Goal: Find specific page/section

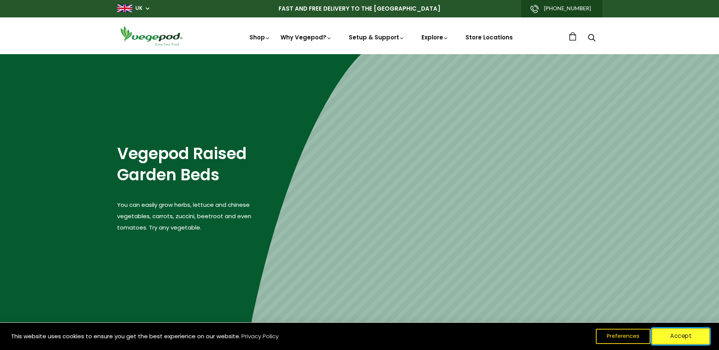
click at [680, 336] on button "Accept" at bounding box center [681, 337] width 58 height 16
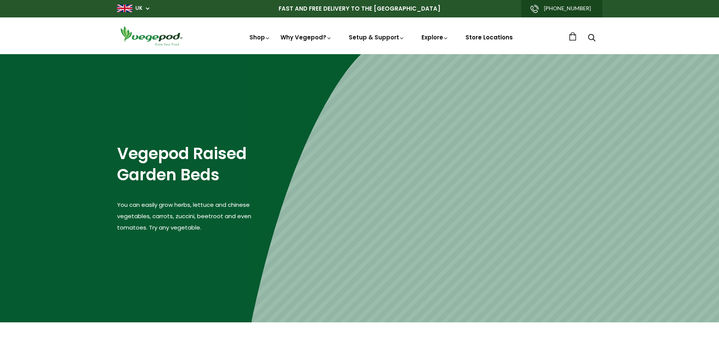
click at [479, 36] on link "Store Locations" at bounding box center [489, 37] width 47 height 8
click at [484, 36] on link "Store Locations" at bounding box center [489, 37] width 47 height 8
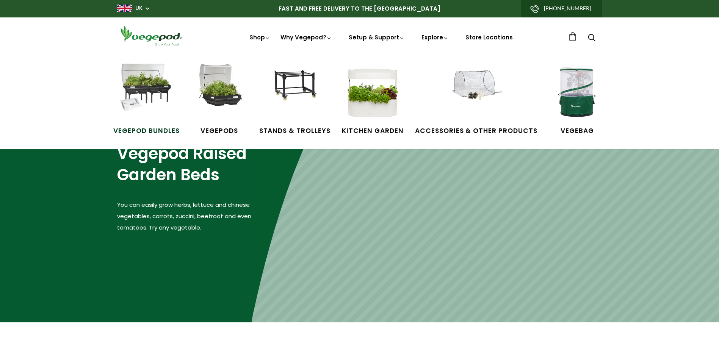
click at [147, 87] on img at bounding box center [146, 92] width 57 height 57
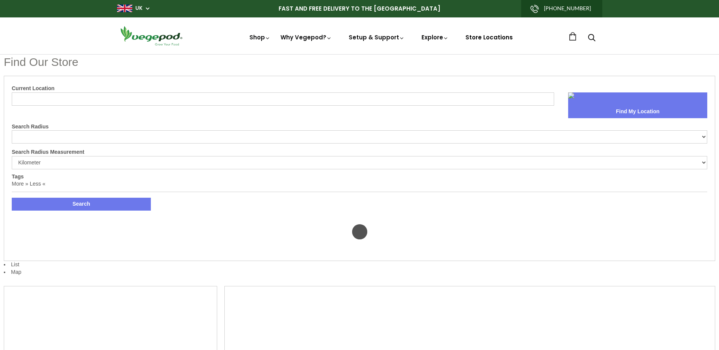
select select "m"
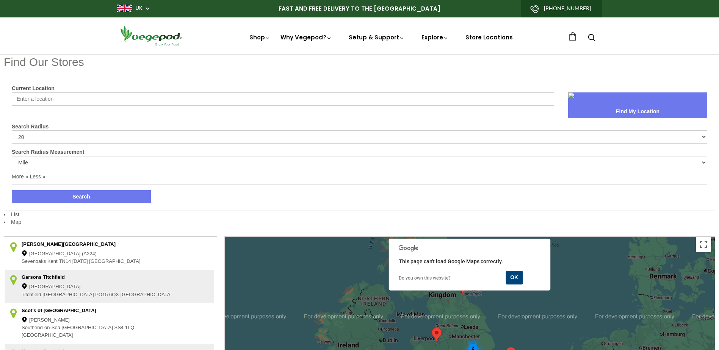
click at [207, 101] on input "Current Location" at bounding box center [283, 99] width 543 height 13
type input "r"
type input "wokingham"
click at [12, 190] on button "Search" at bounding box center [81, 196] width 139 height 13
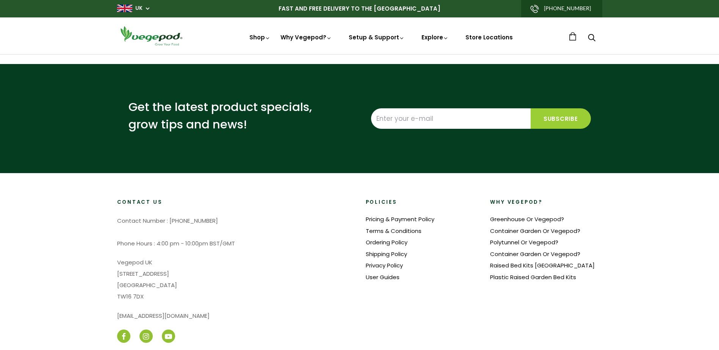
select select "m"
